Goal: Find specific page/section: Find specific page/section

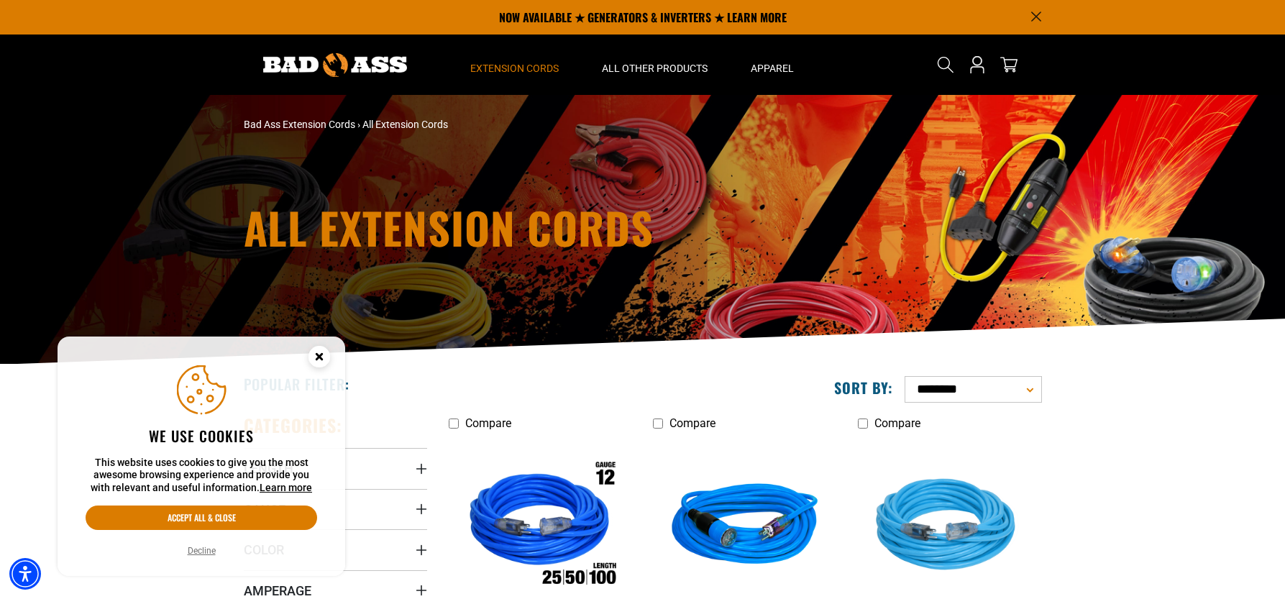
click at [323, 357] on circle "Cookie Consent" at bounding box center [319, 357] width 22 height 22
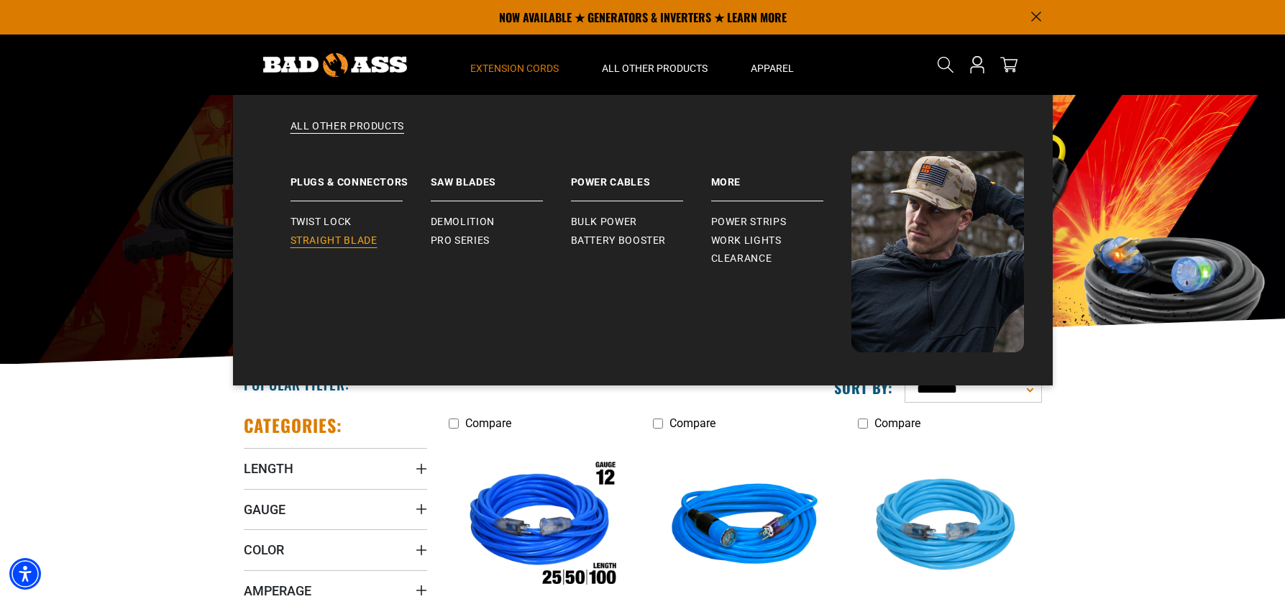
click at [350, 239] on span "Straight Blade" at bounding box center [333, 240] width 87 height 13
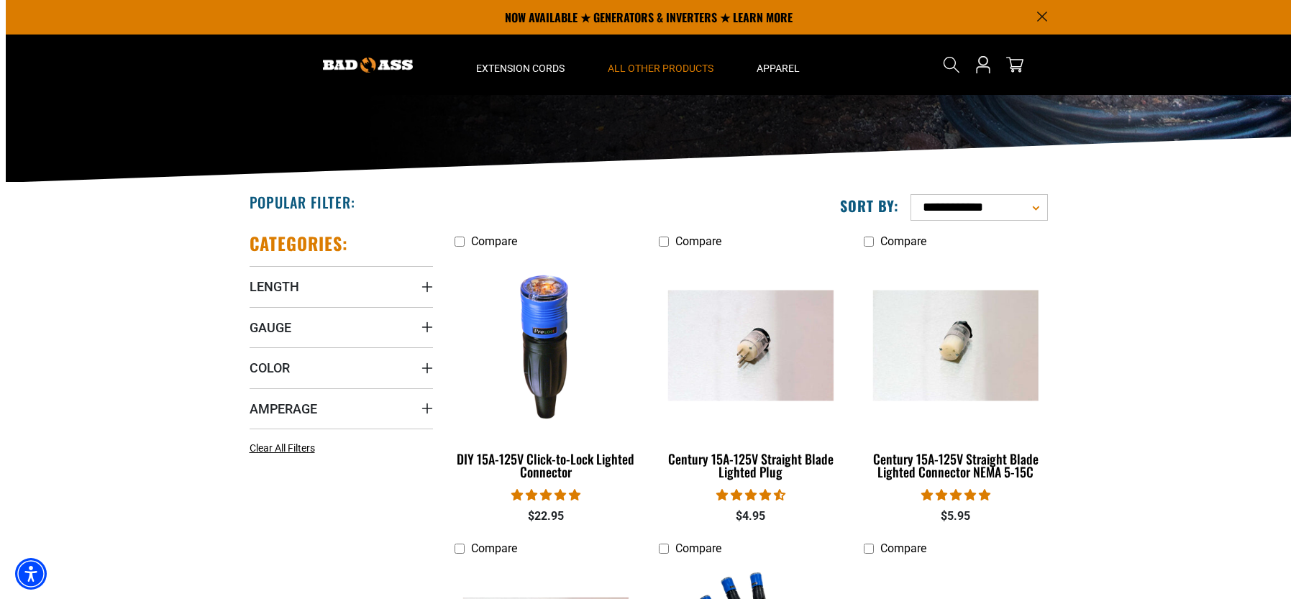
scroll to position [144, 0]
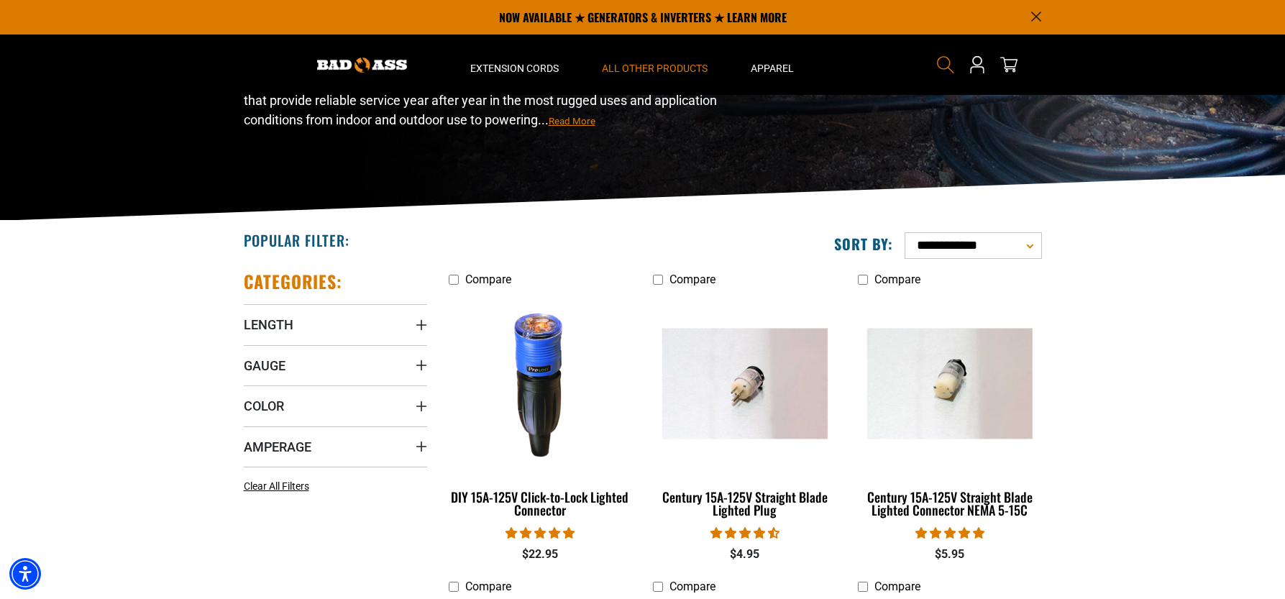
click at [945, 65] on icon "Search" at bounding box center [945, 64] width 19 height 19
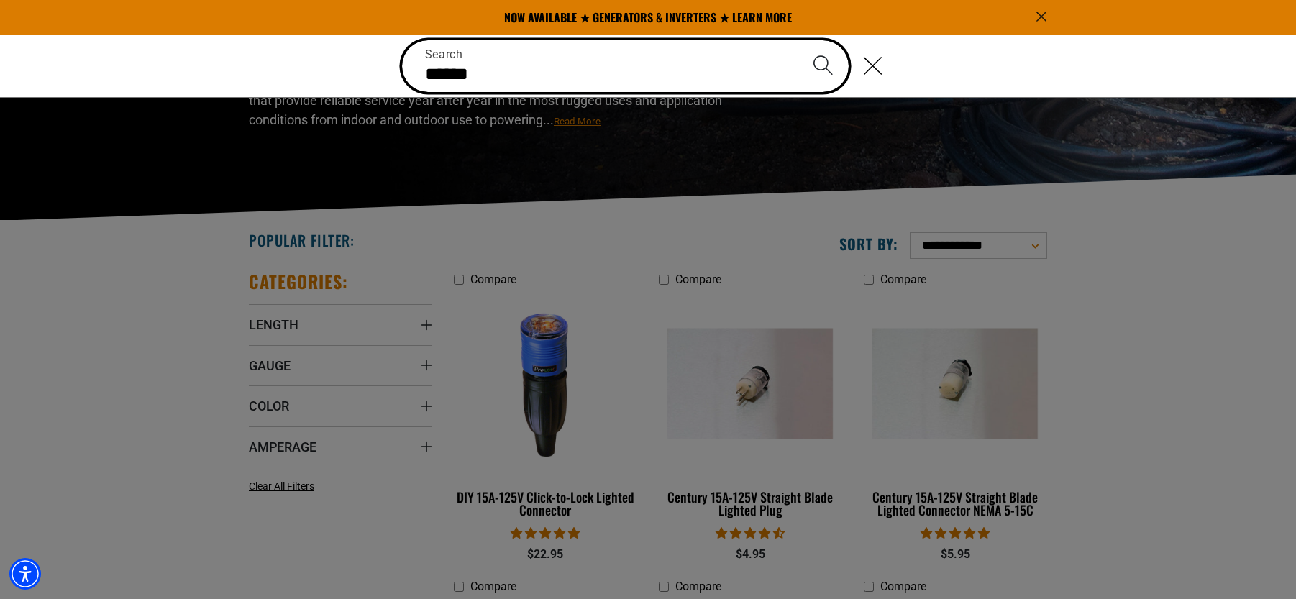
type input "******"
click at [797, 40] on button "Search" at bounding box center [822, 65] width 50 height 50
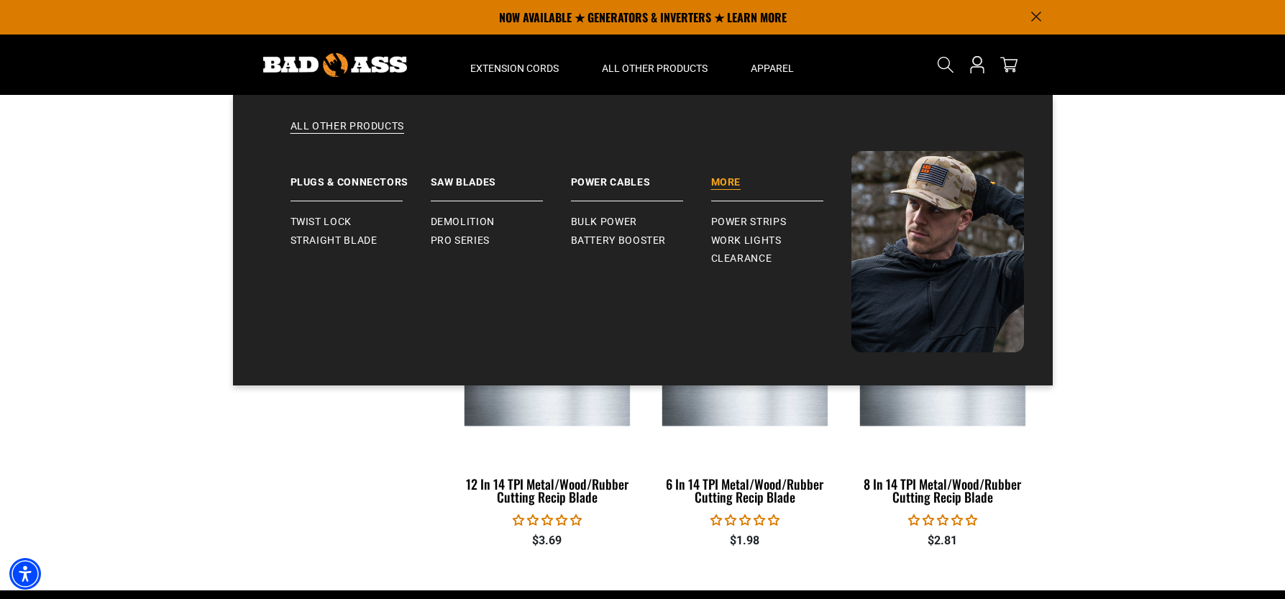
click at [725, 174] on link "More" at bounding box center [781, 176] width 140 height 50
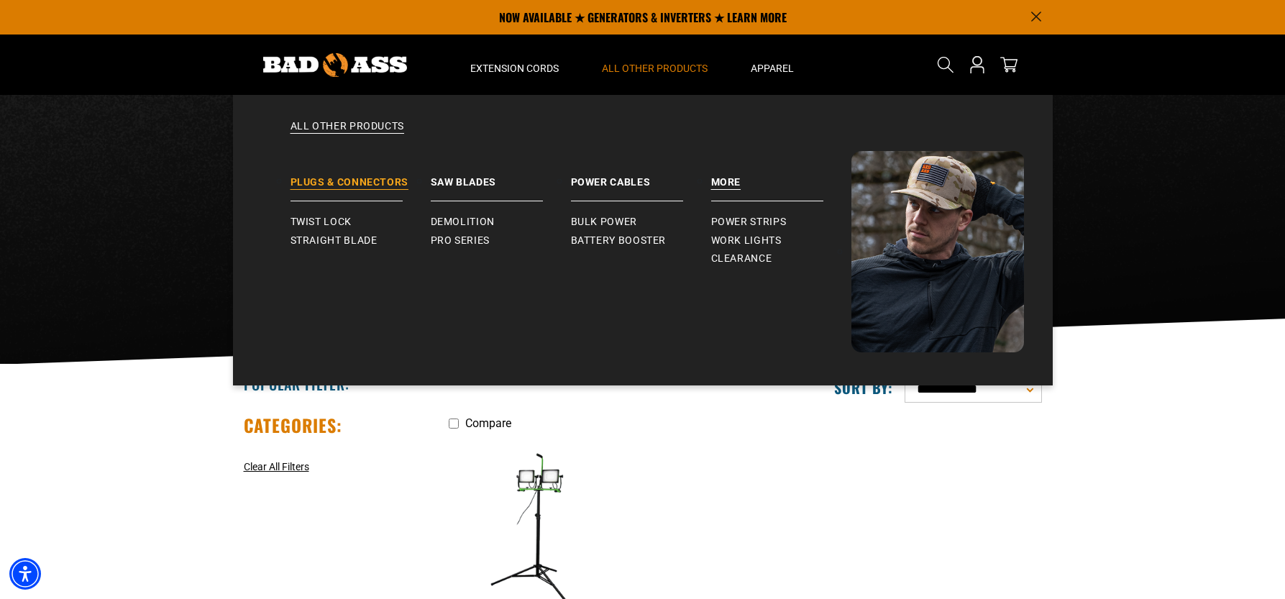
click at [344, 184] on link "Plugs & Connectors" at bounding box center [360, 176] width 140 height 50
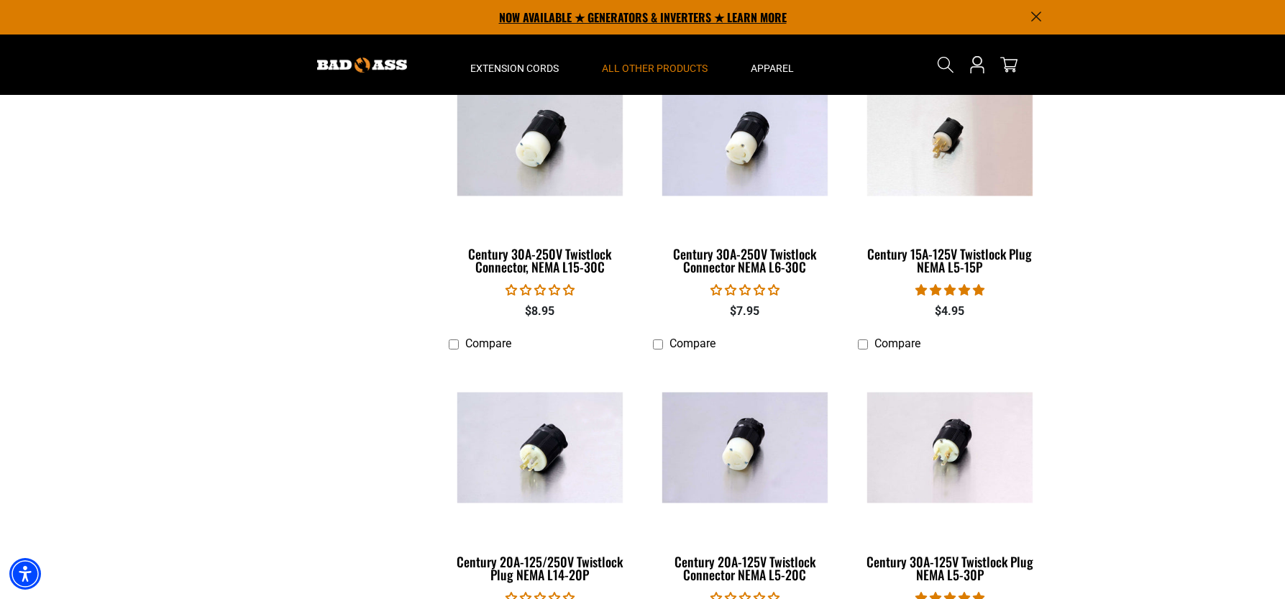
scroll to position [1078, 0]
